Goal: Check status: Check status

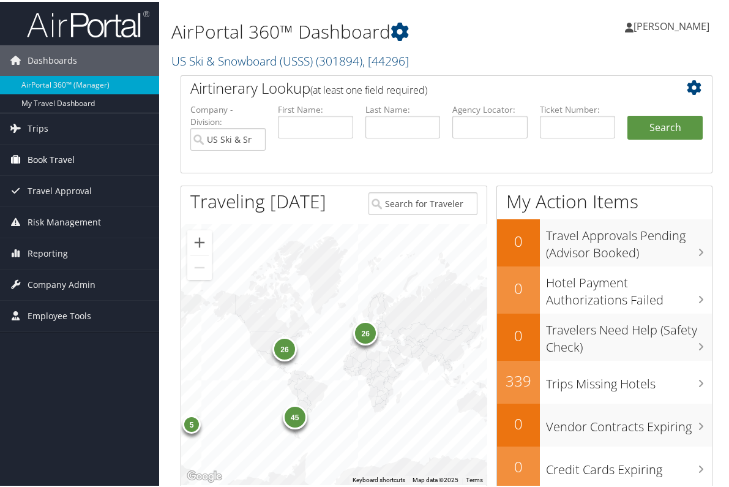
click at [44, 157] on span "Book Travel" at bounding box center [51, 158] width 47 height 31
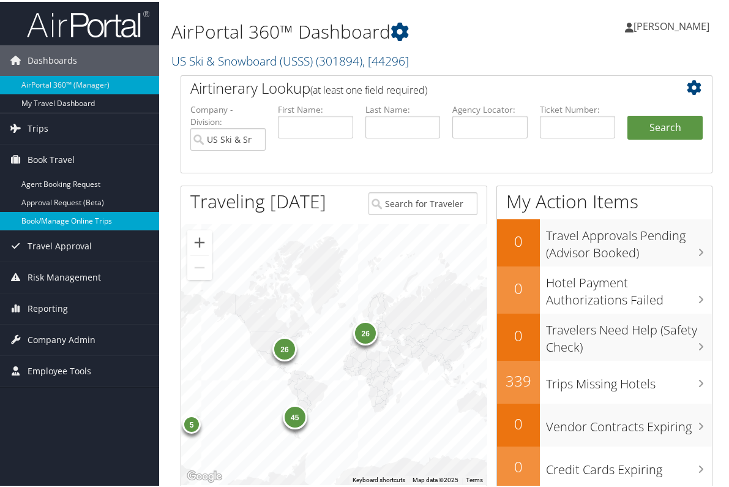
click at [53, 222] on link "Book/Manage Online Trips" at bounding box center [79, 219] width 159 height 18
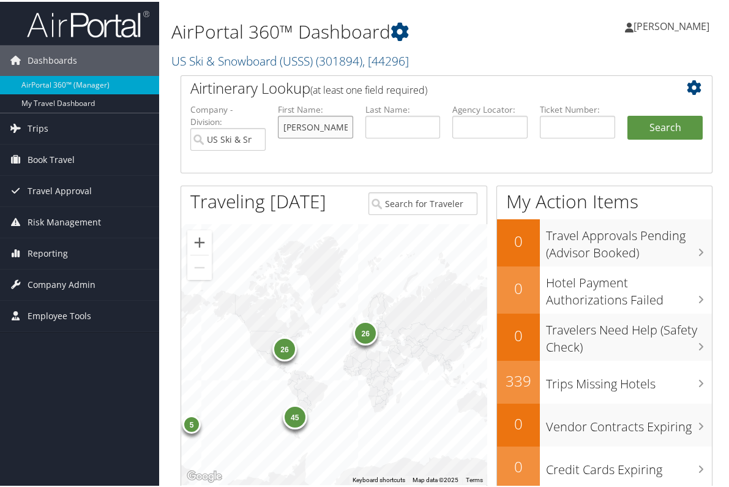
type input "[PERSON_NAME]"
type input "Marino"
click at [642, 127] on button "Search" at bounding box center [665, 126] width 75 height 24
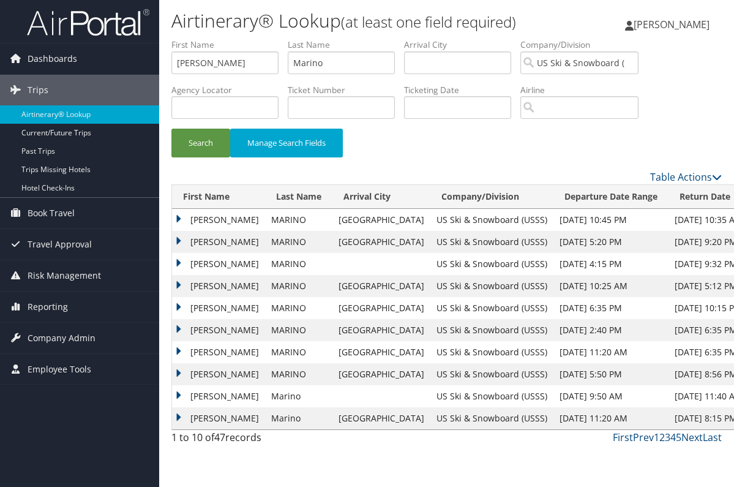
click at [205, 220] on td "JULIA CYR" at bounding box center [218, 220] width 93 height 22
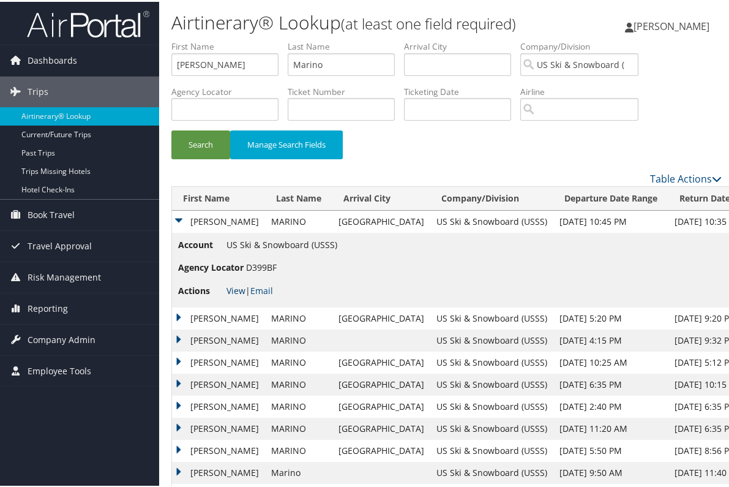
click at [235, 290] on link "View" at bounding box center [236, 289] width 19 height 12
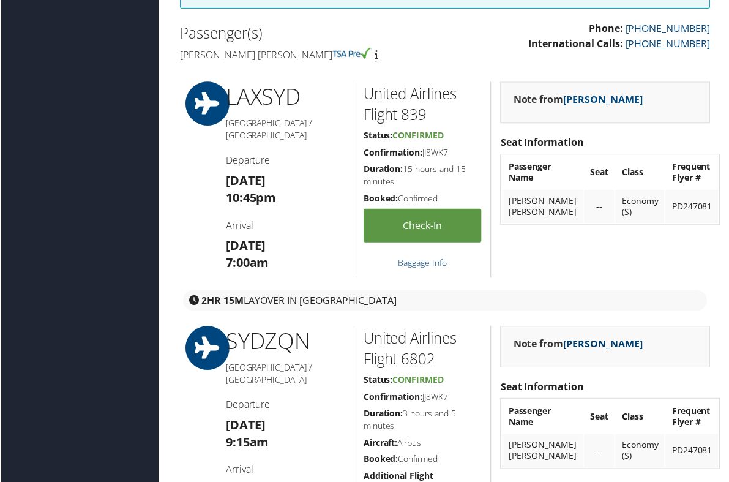
scroll to position [331, 1]
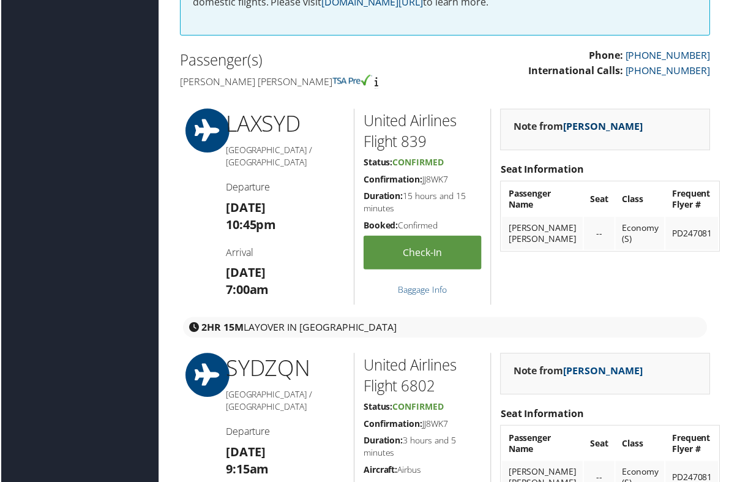
click at [579, 120] on link "Ryan Katz" at bounding box center [604, 126] width 80 height 13
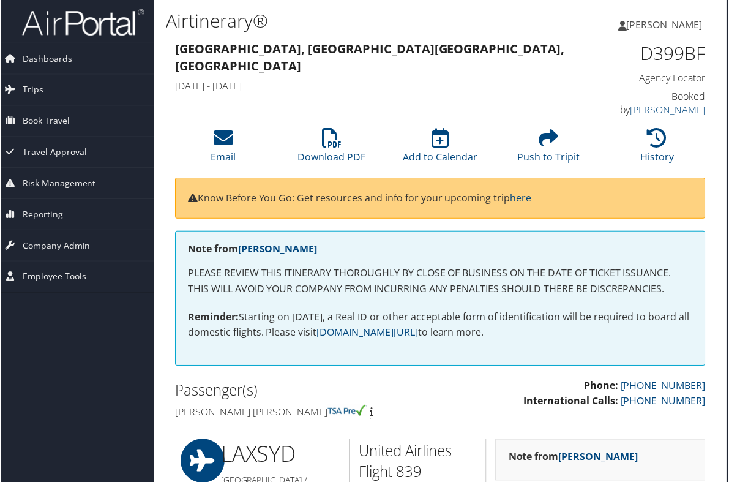
scroll to position [0, 6]
